Goal: Transaction & Acquisition: Purchase product/service

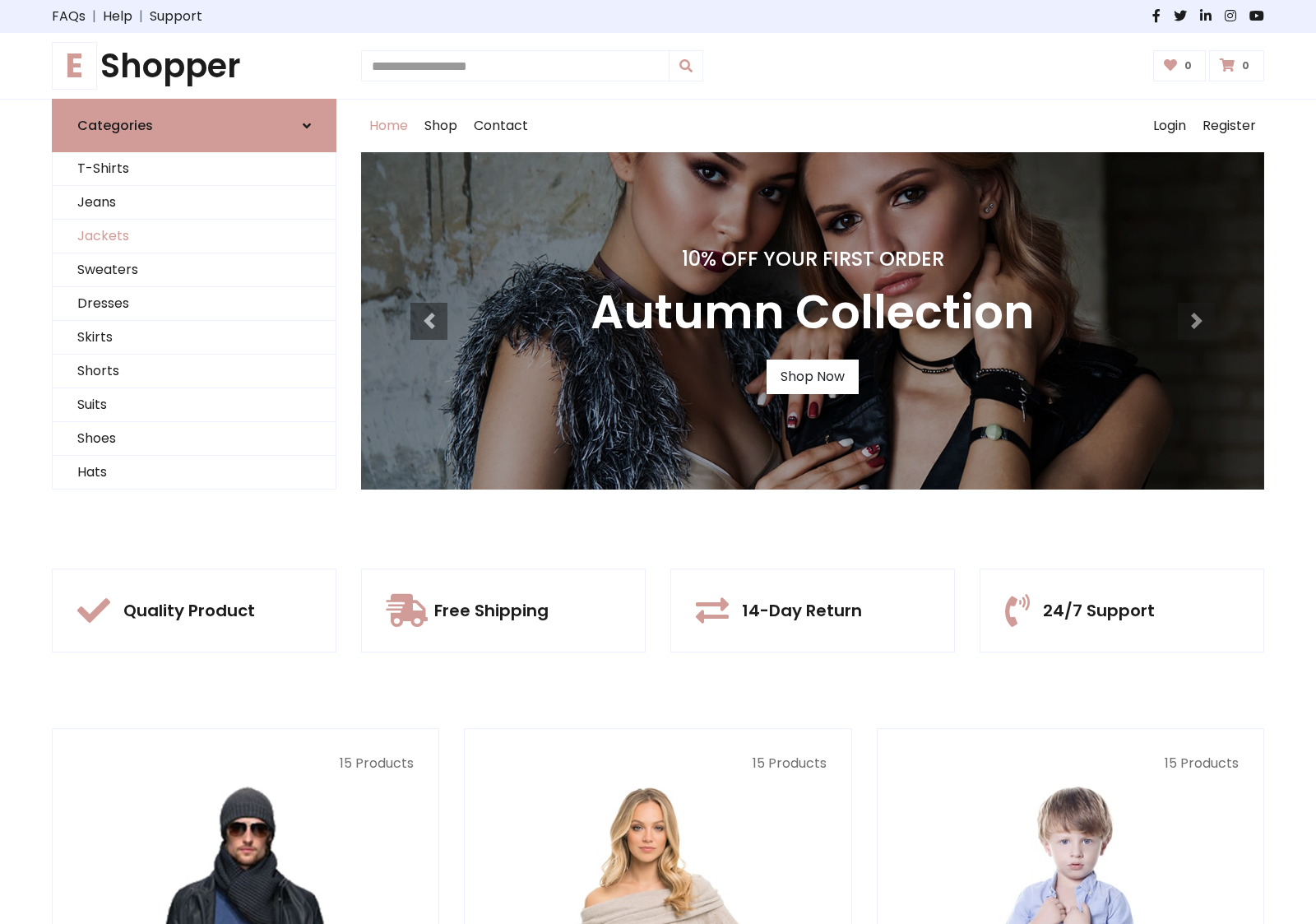
click at [194, 236] on link "Jackets" at bounding box center [194, 236] width 283 height 33
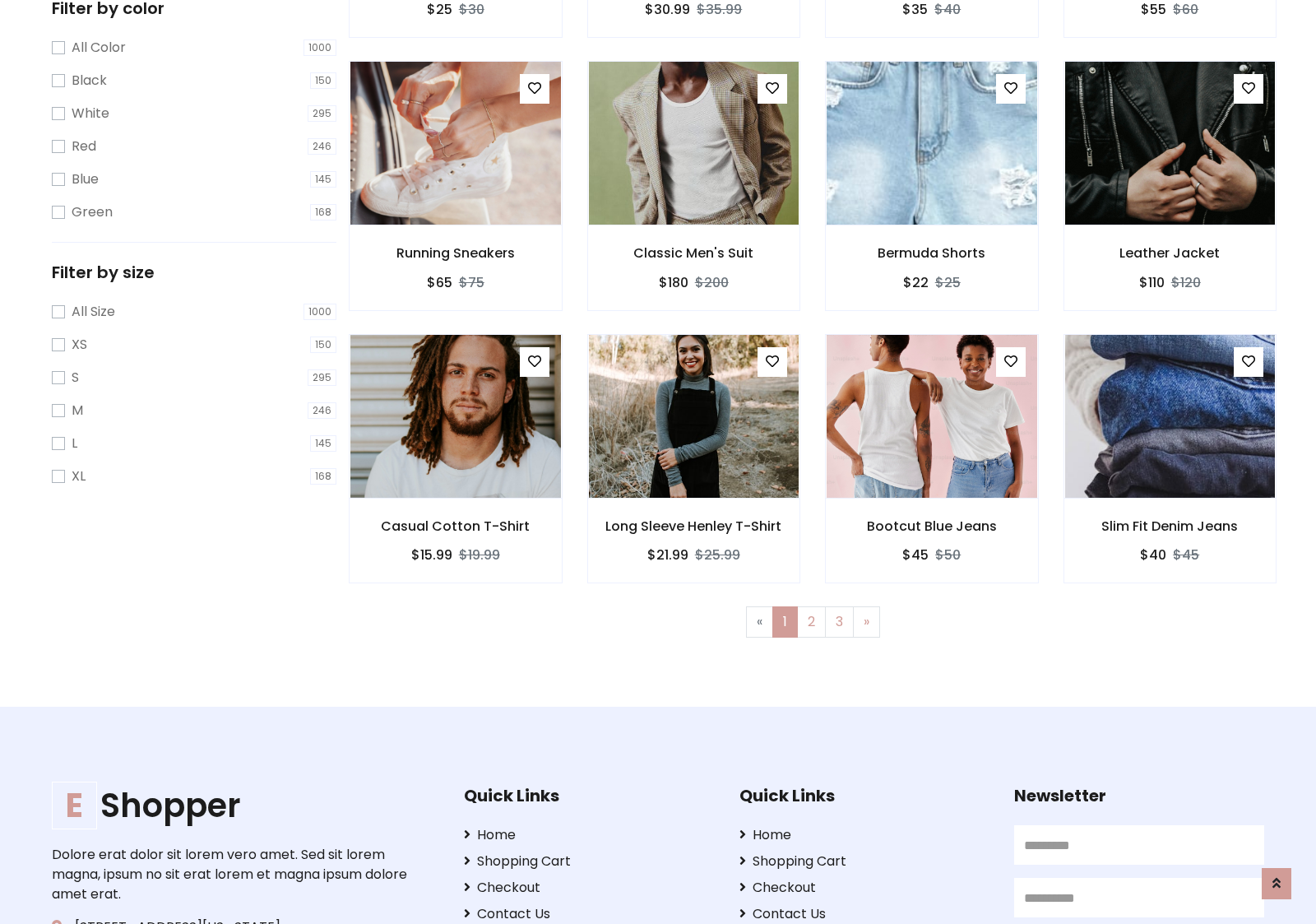
scroll to position [449, 0]
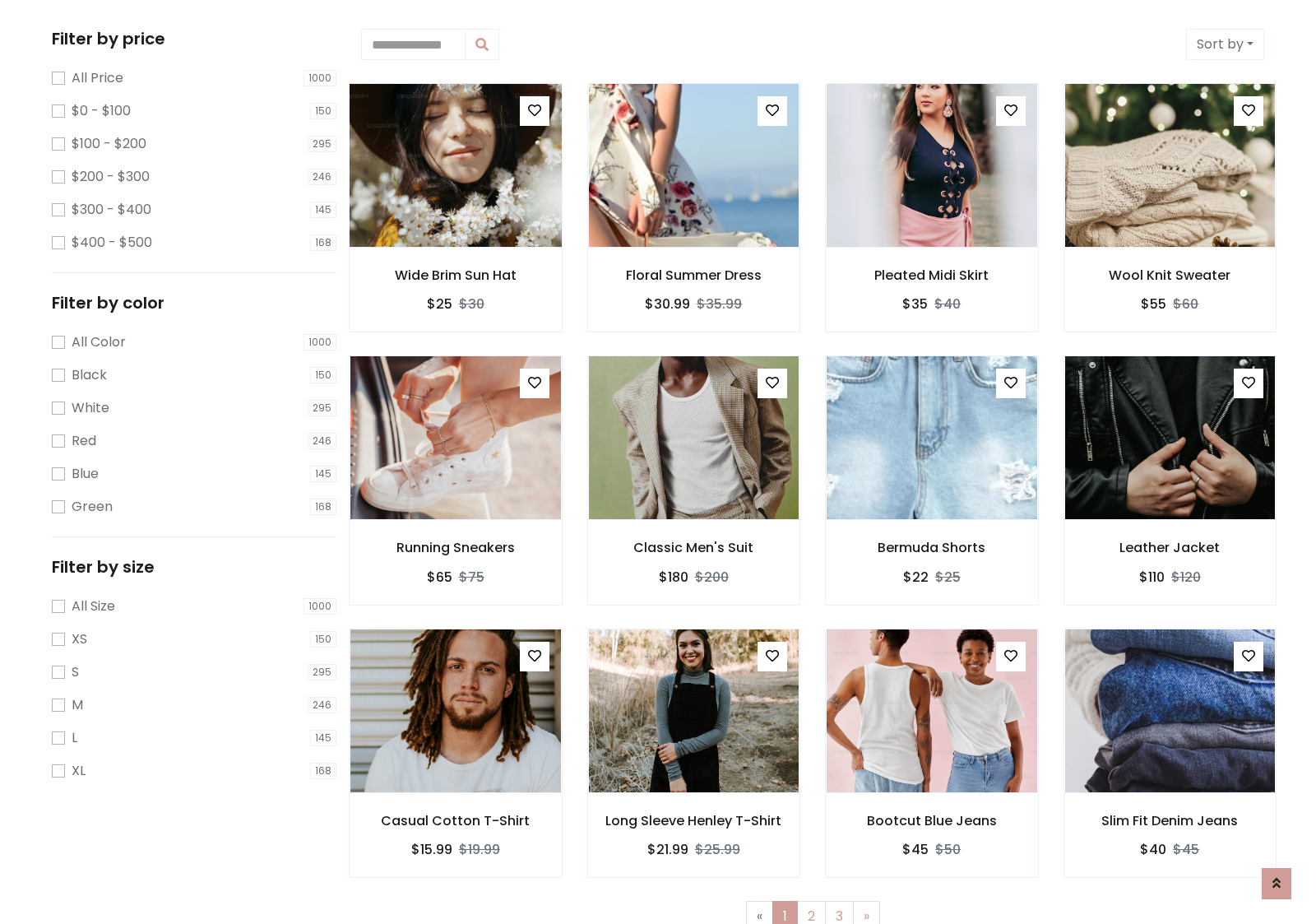
click at [455, 166] on img at bounding box center [455, 166] width 253 height 395
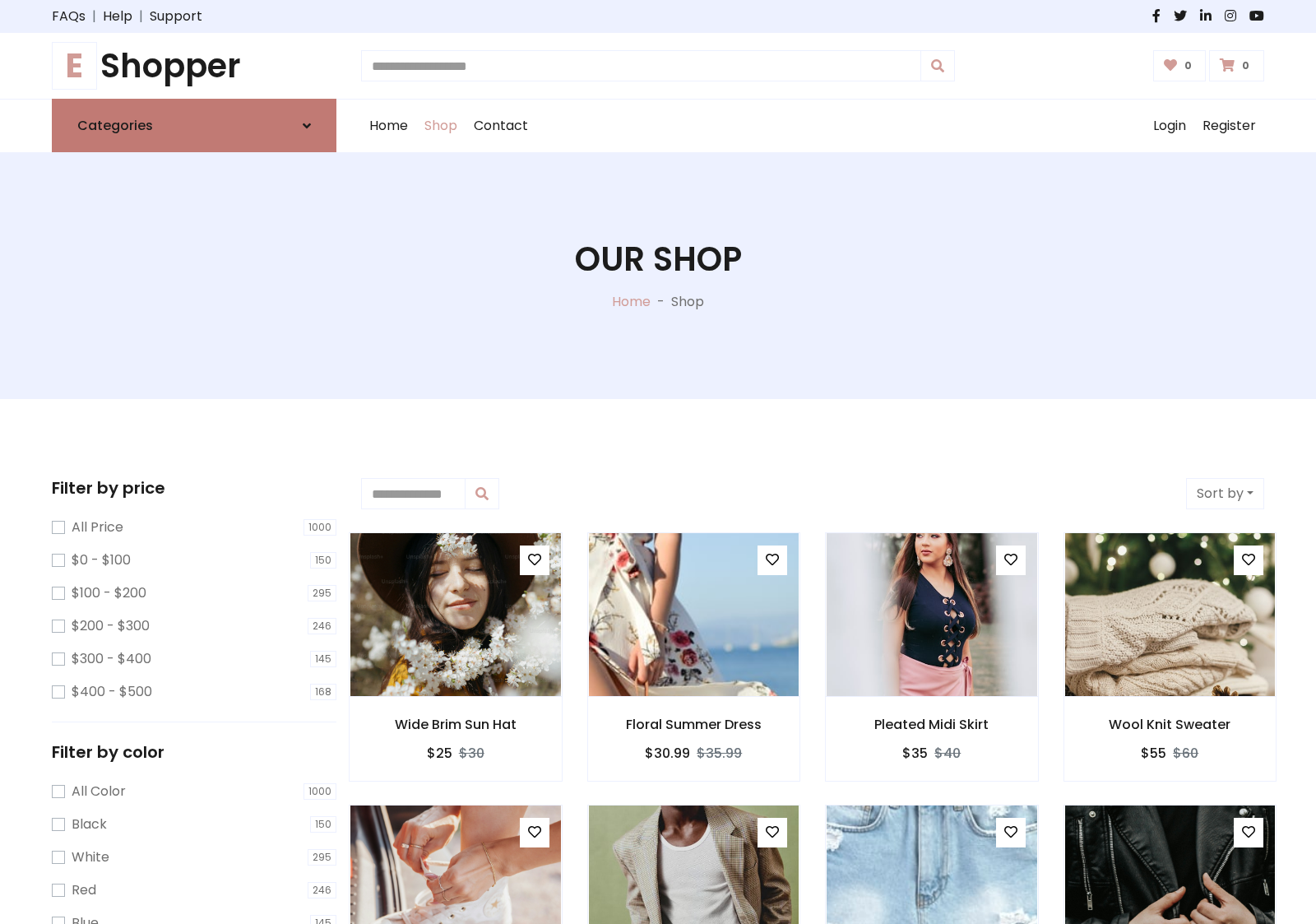
click at [194, 125] on link "Categories" at bounding box center [194, 125] width 284 height 53
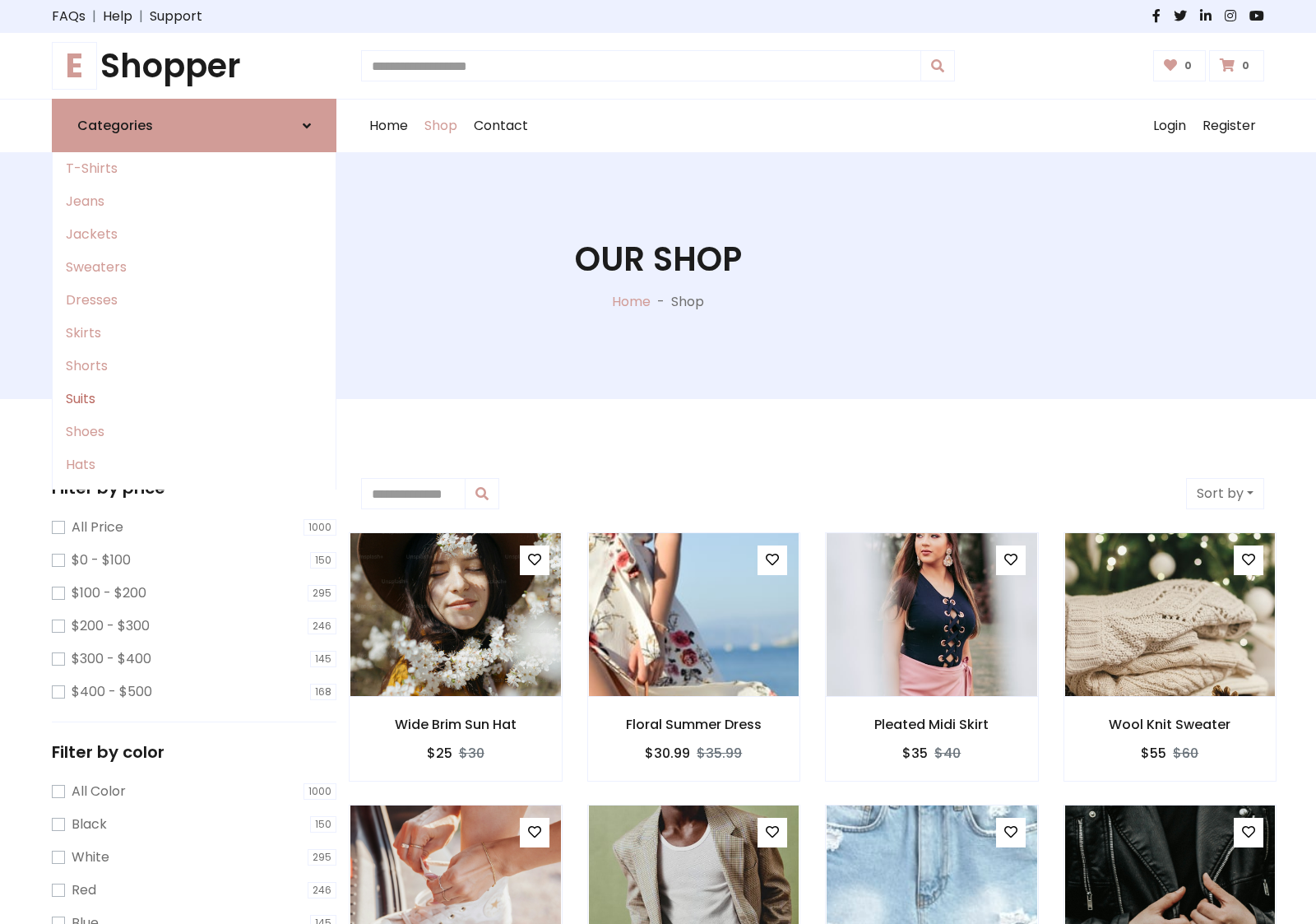
click at [194, 399] on link "Suits" at bounding box center [194, 399] width 283 height 33
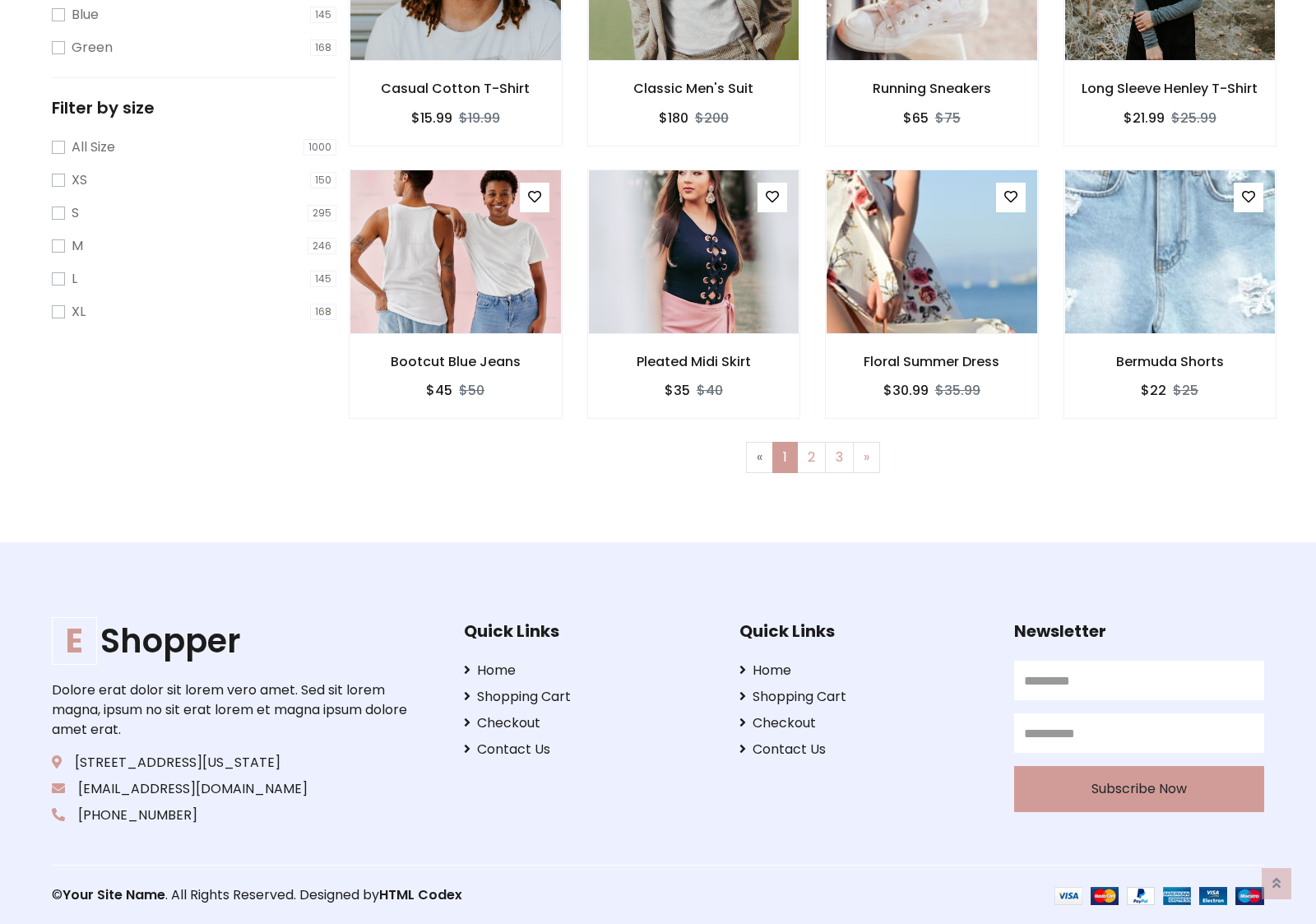
scroll to position [908, 0]
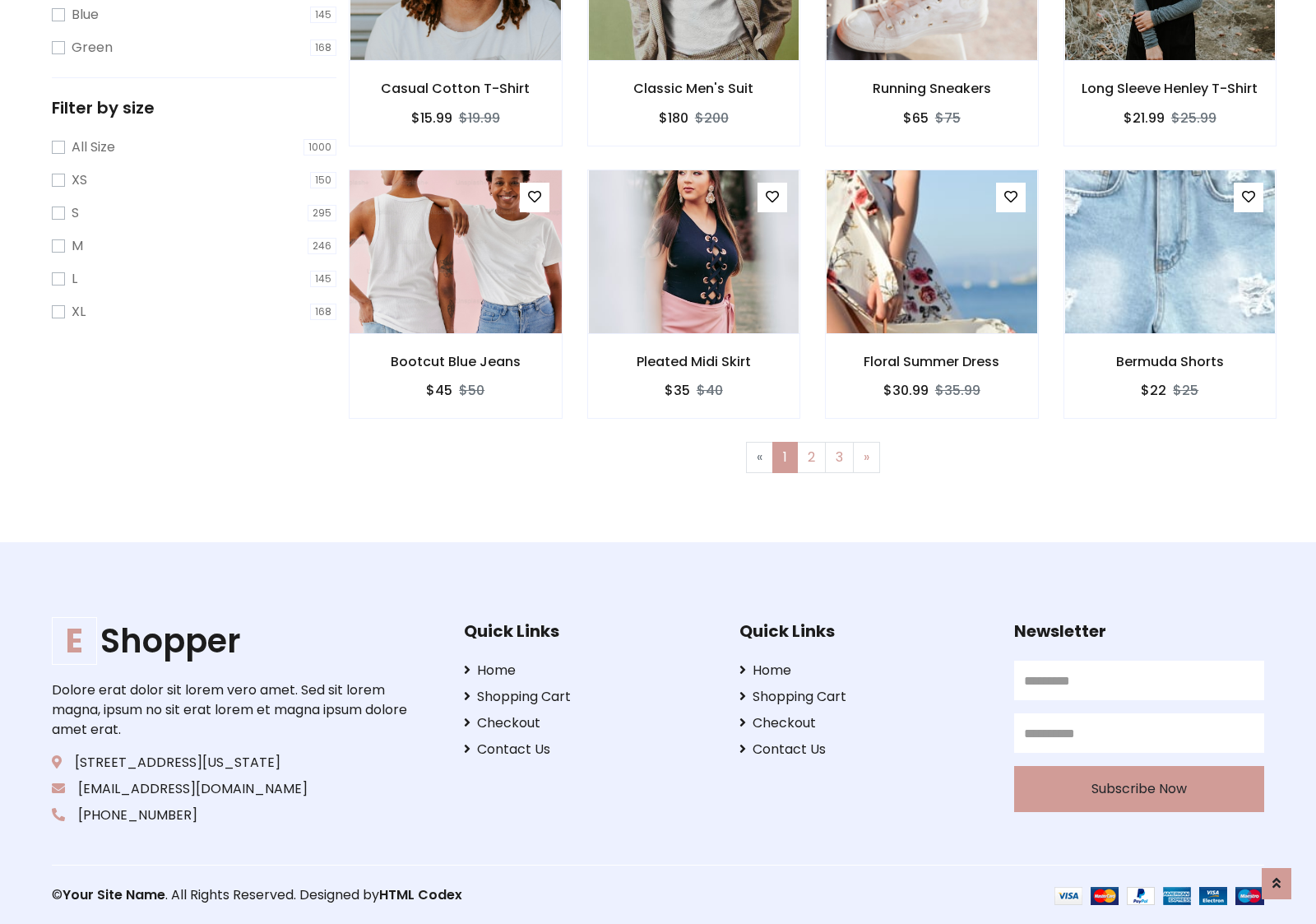
click at [455, 251] on img at bounding box center [455, 252] width 253 height 395
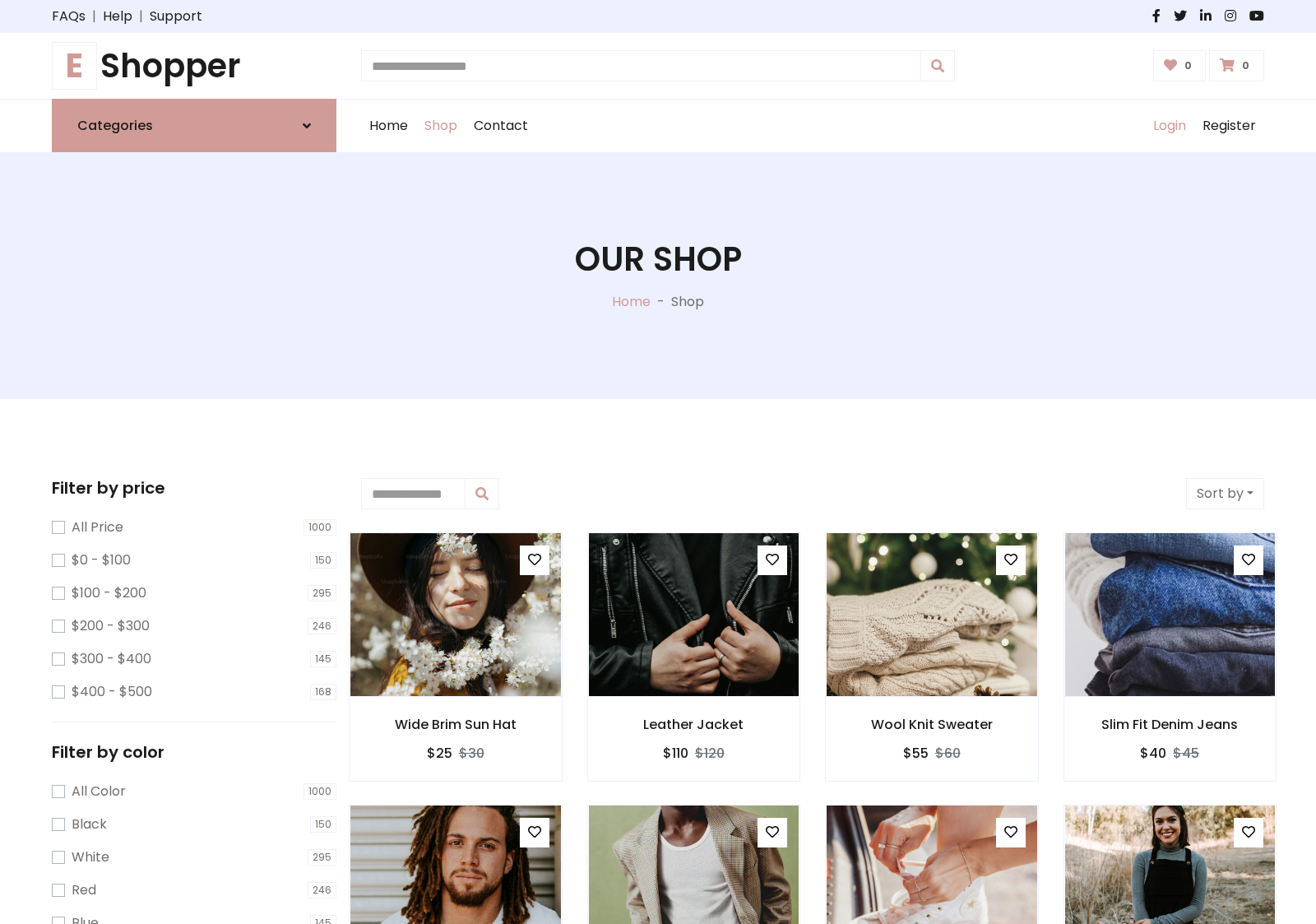
click at [1168, 126] on link "Login" at bounding box center [1169, 126] width 50 height 52
click at [307, 125] on icon at bounding box center [306, 126] width 8 height 14
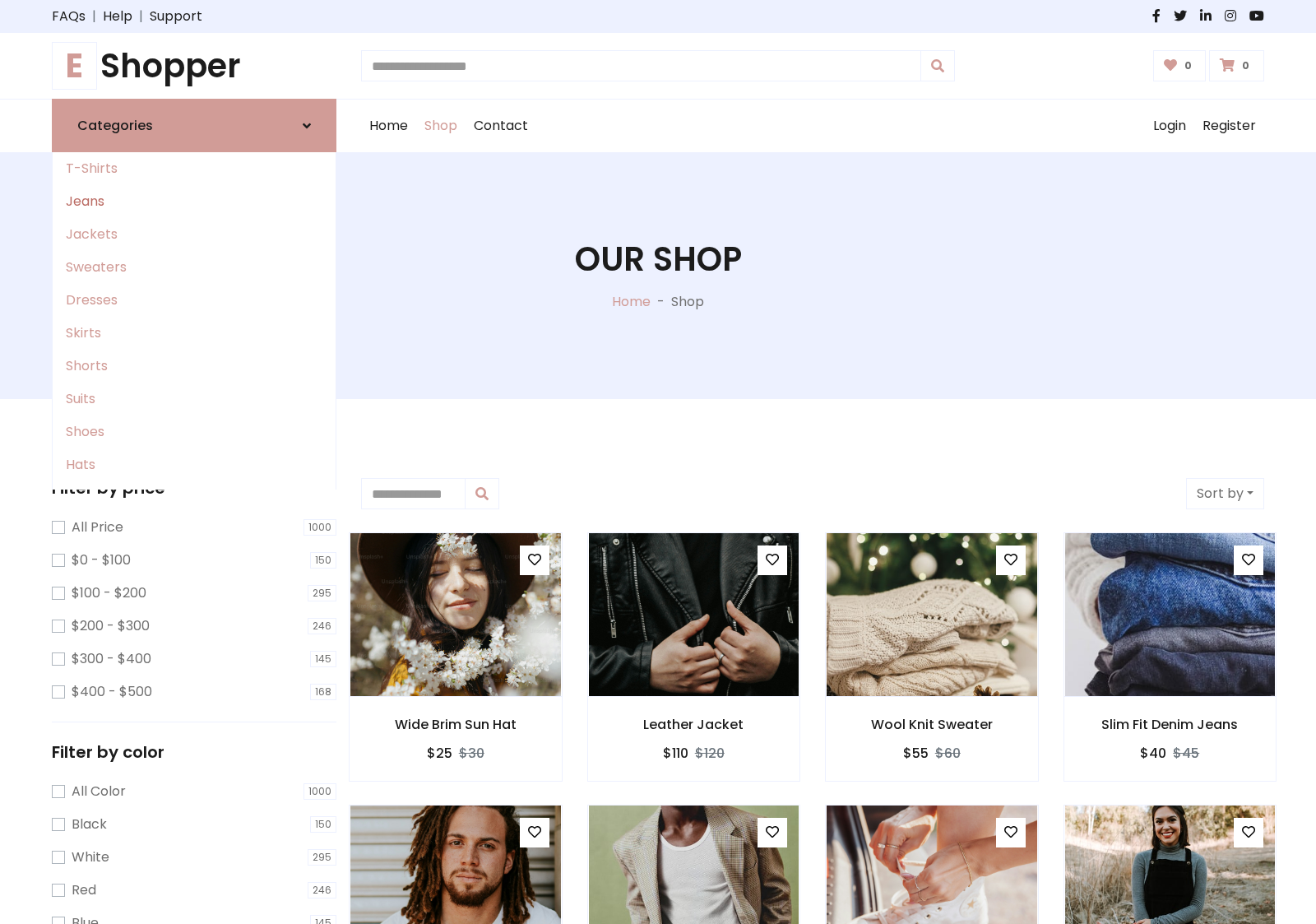
click at [194, 202] on link "Jeans" at bounding box center [194, 201] width 283 height 33
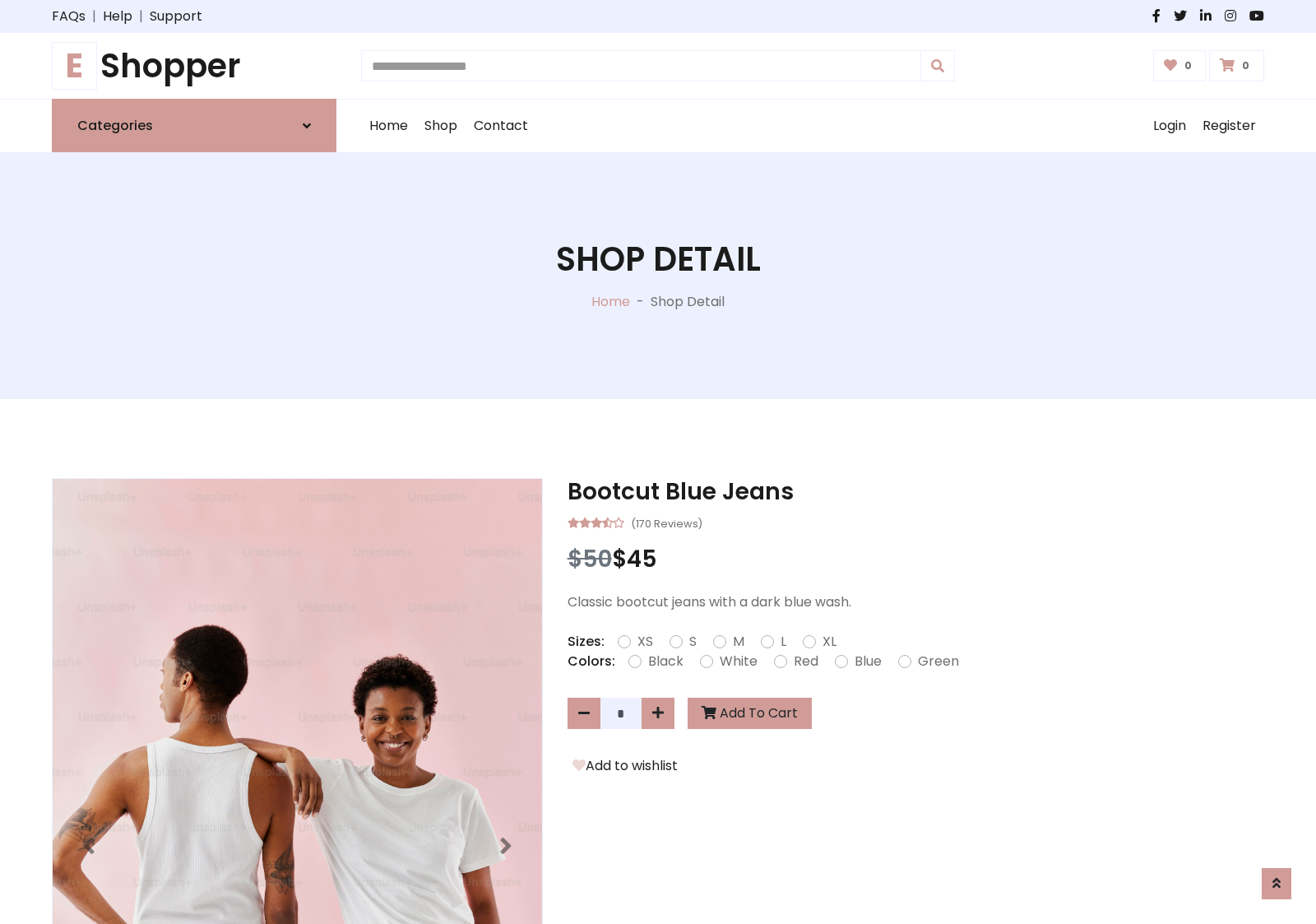
scroll to position [1162, 0]
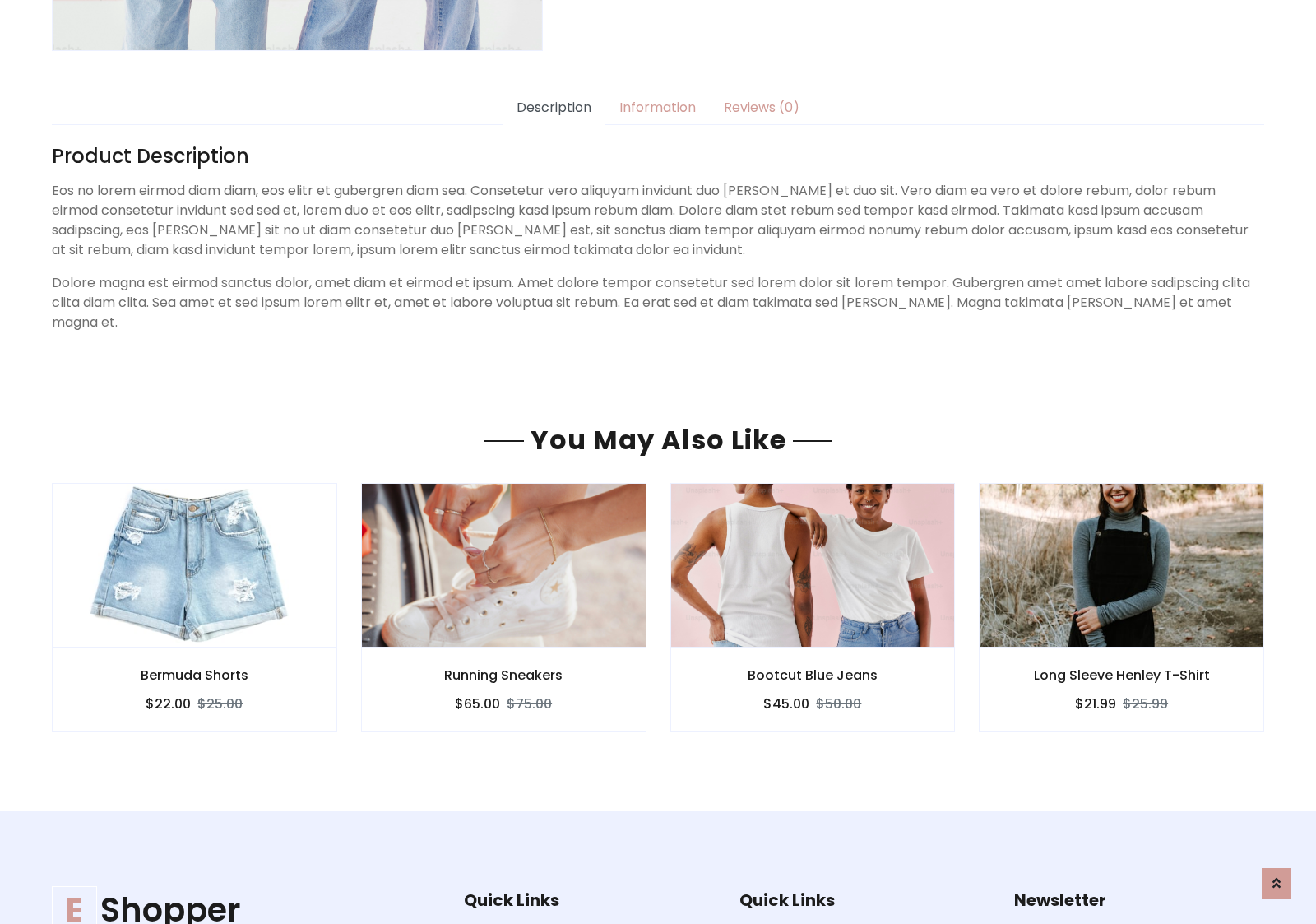
scroll to position [1411, 0]
